Goal: Learn about a topic

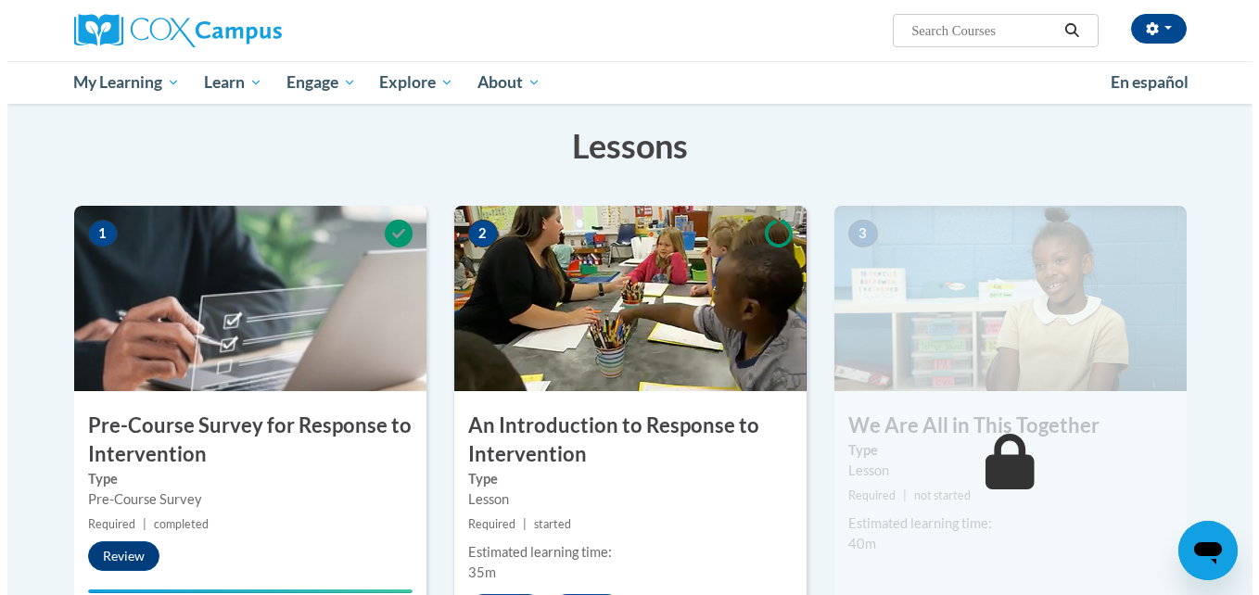
scroll to position [572, 0]
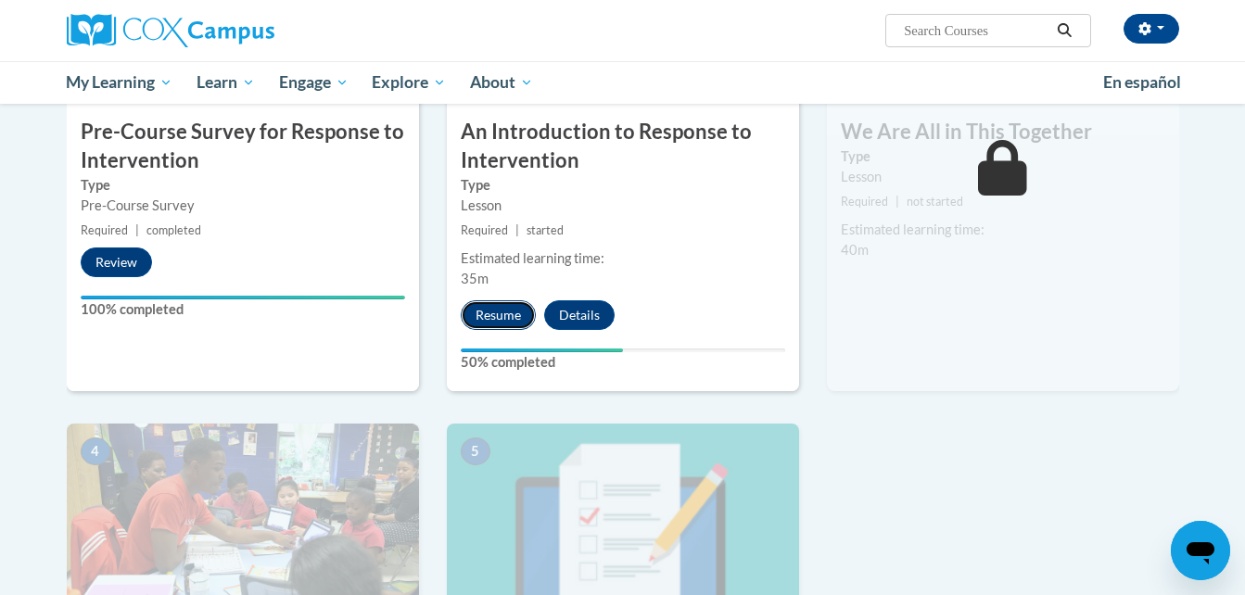
click at [523, 313] on button "Resume" at bounding box center [498, 315] width 75 height 30
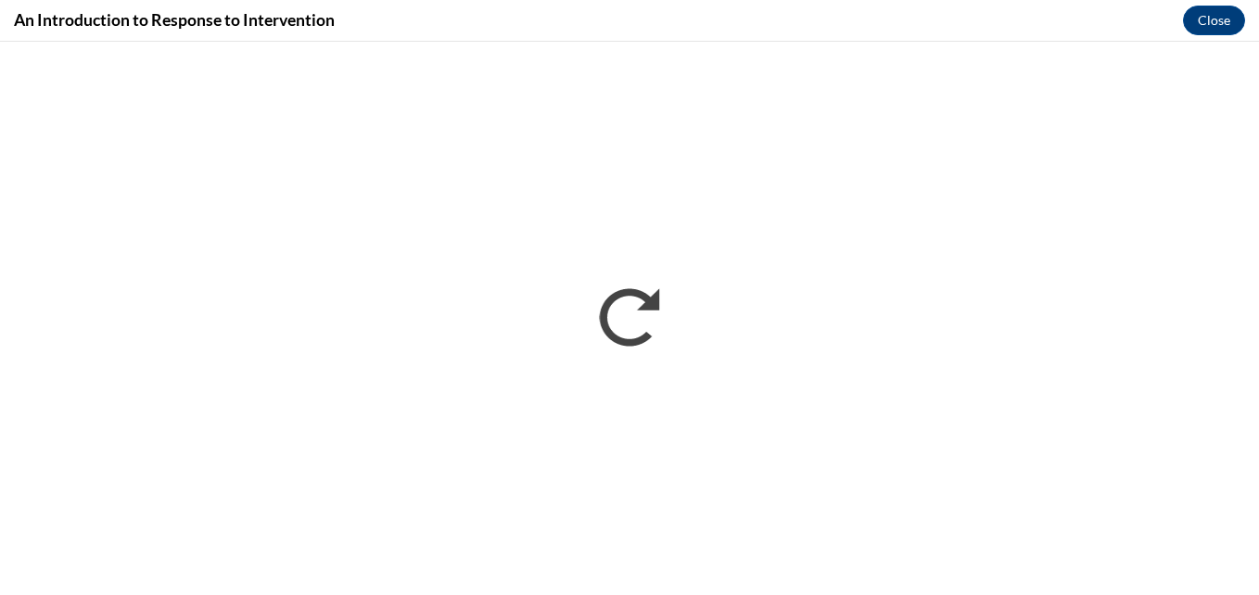
scroll to position [0, 0]
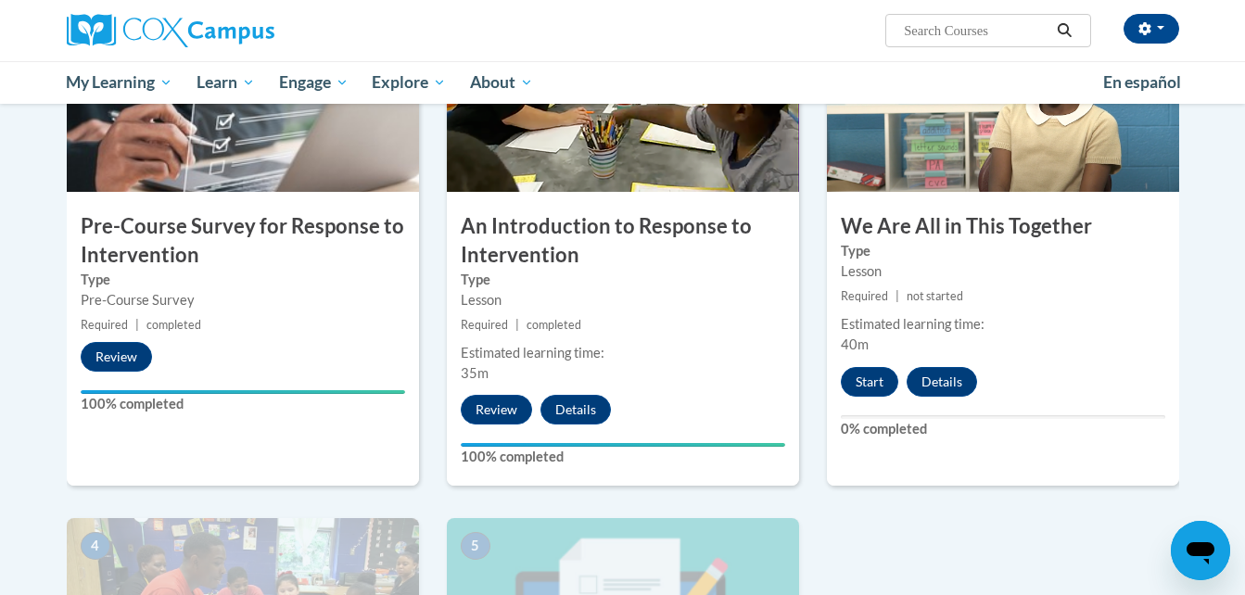
scroll to position [478, 0]
